Goal: Information Seeking & Learning: Compare options

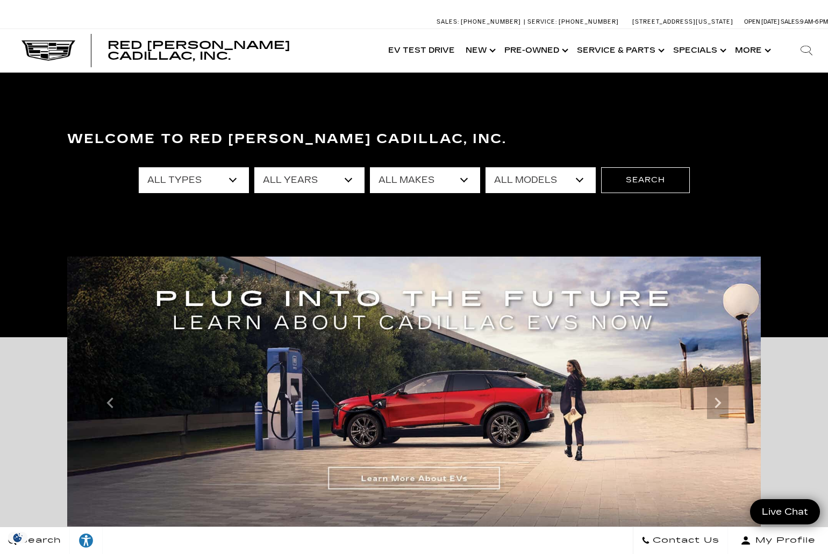
click at [348, 181] on select "All Years 2026 2025 2024 2023 2022 2021 2020 2019 2018 2017 2015 2014 2013" at bounding box center [309, 180] width 110 height 26
select select "2025"
click at [254, 167] on select "All Years 2026 2025 2024 2023 2022 2021 2020 2019 2018 2017 2015 2014 2013" at bounding box center [309, 180] width 110 height 26
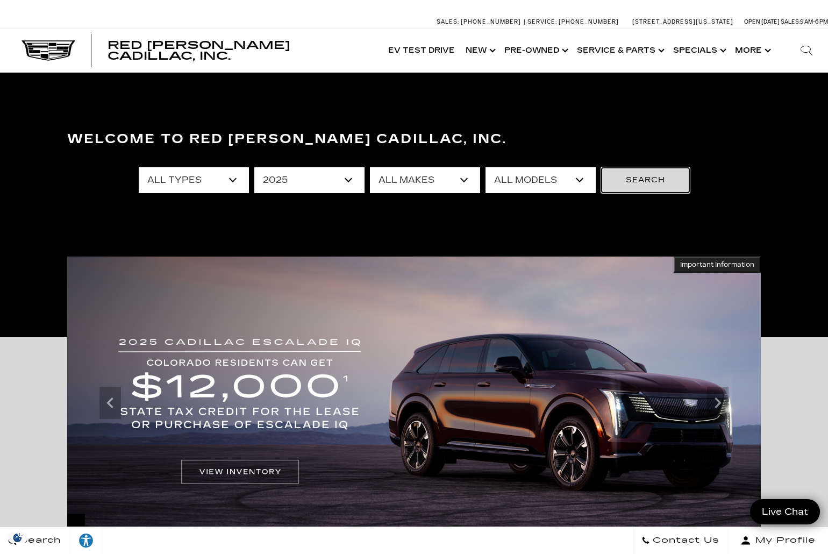
click at [648, 180] on button "Search" at bounding box center [645, 180] width 89 height 26
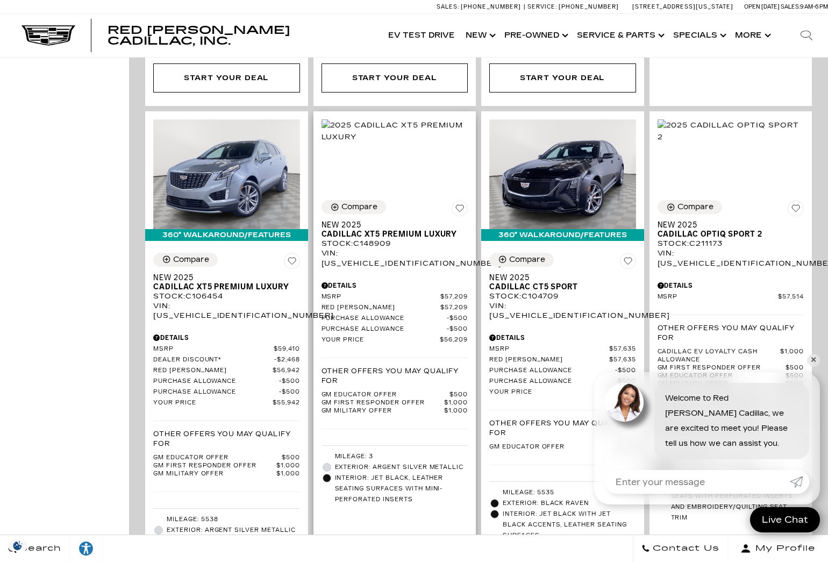
scroll to position [1237, 0]
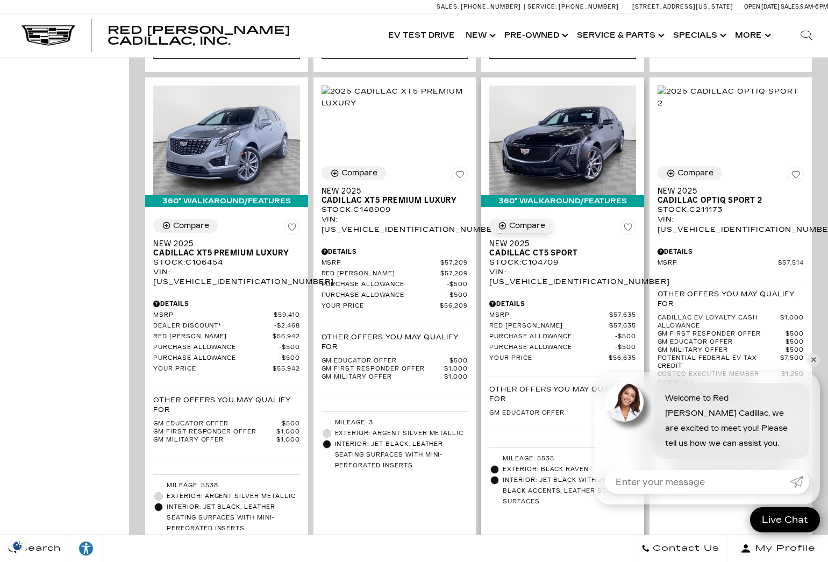
click at [539, 221] on div "Compare" at bounding box center [527, 226] width 36 height 10
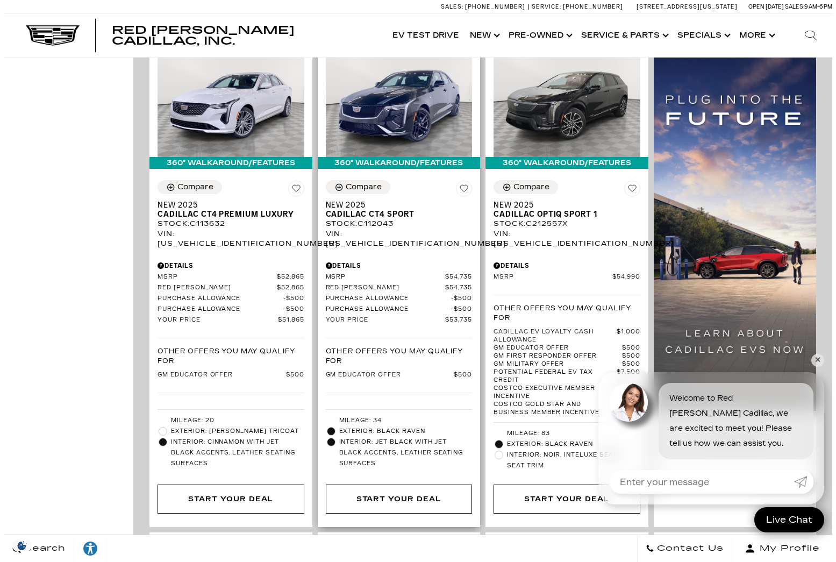
scroll to position [645, 0]
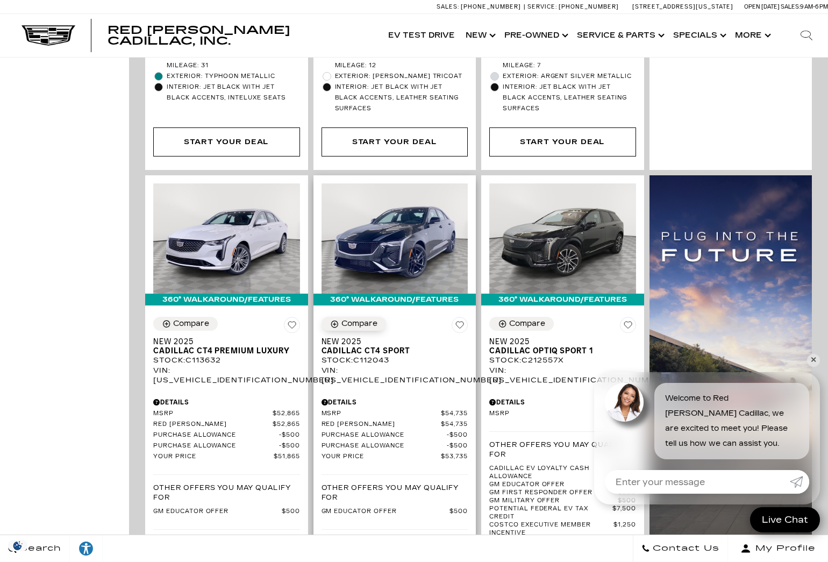
click at [366, 319] on div "Compare" at bounding box center [359, 324] width 36 height 10
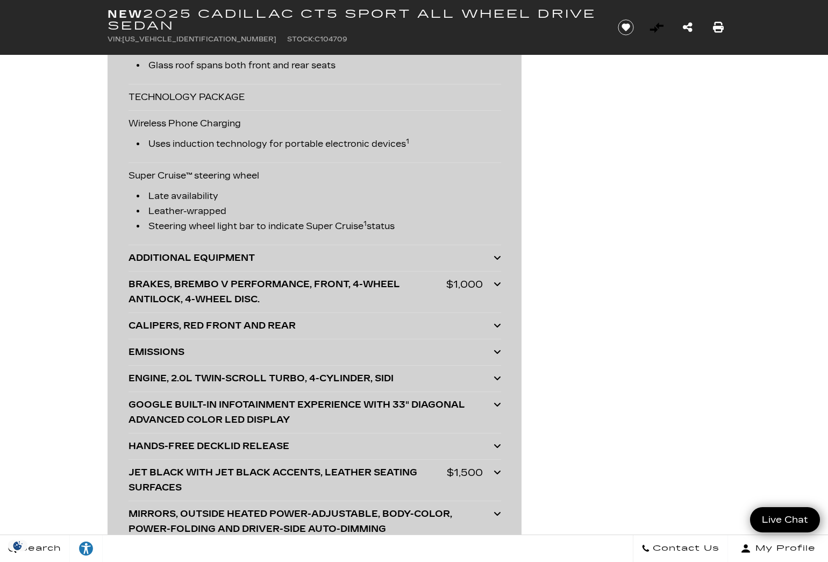
scroll to position [2581, 0]
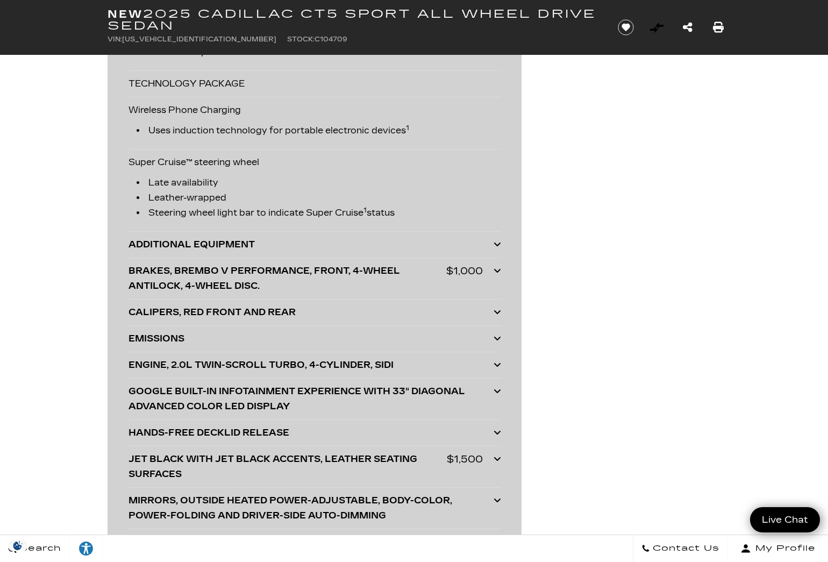
click at [496, 369] on icon at bounding box center [498, 364] width 8 height 9
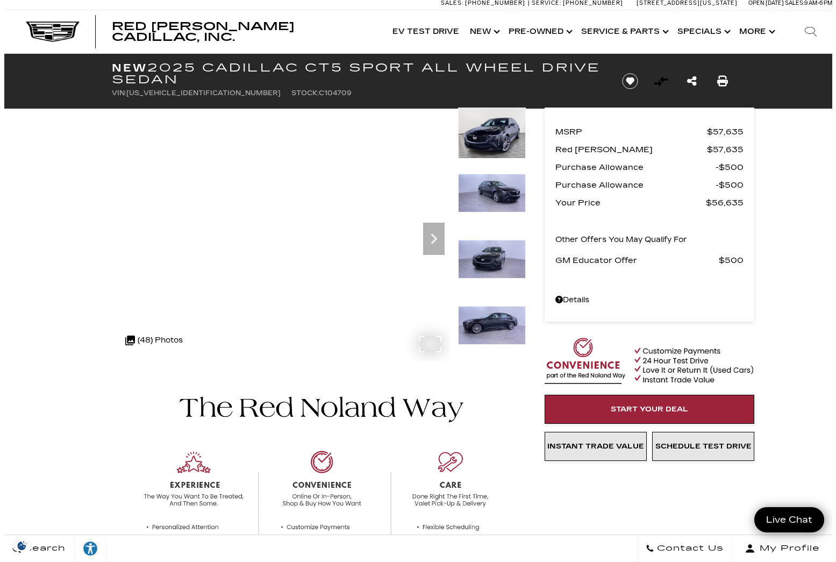
scroll to position [0, 0]
